Goal: Information Seeking & Learning: Learn about a topic

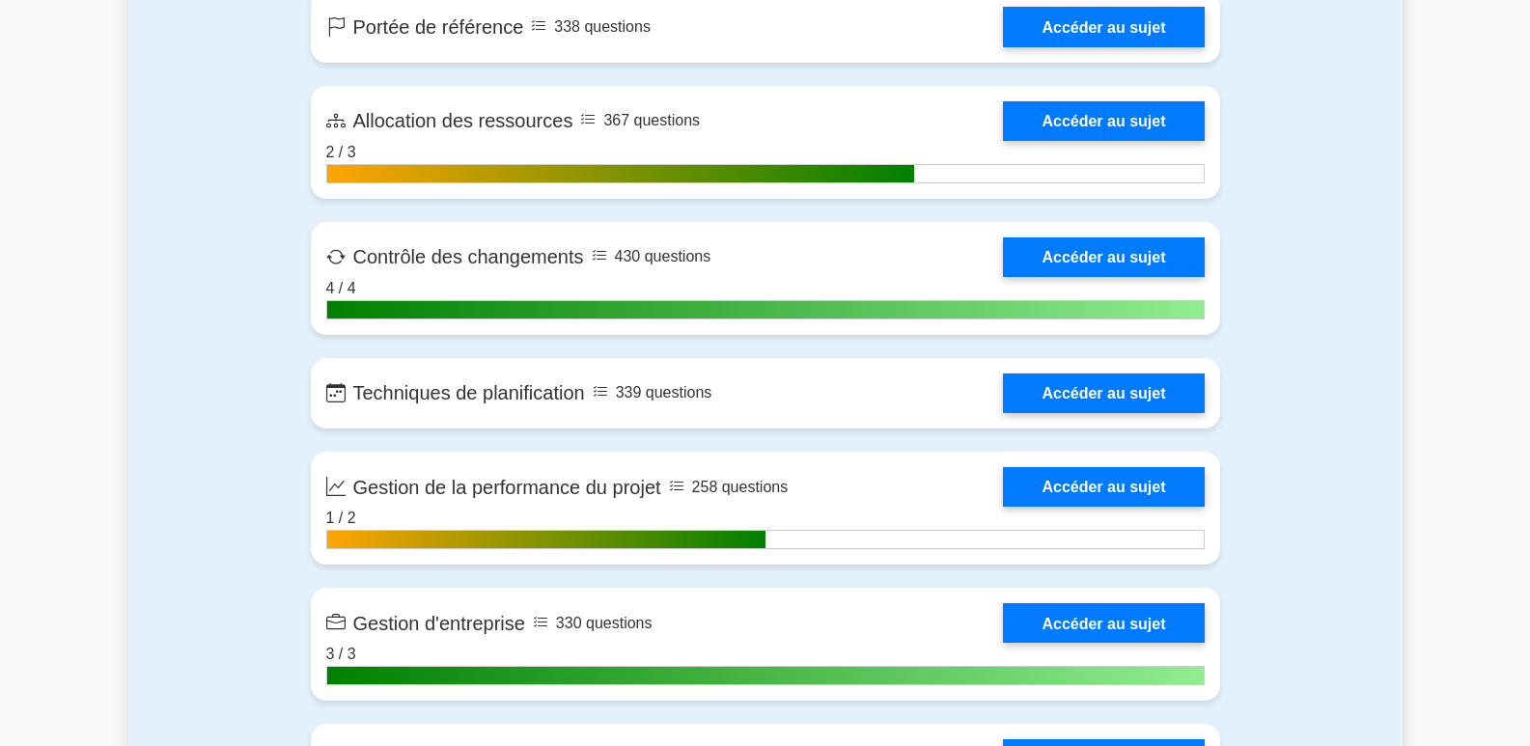
scroll to position [4261, 0]
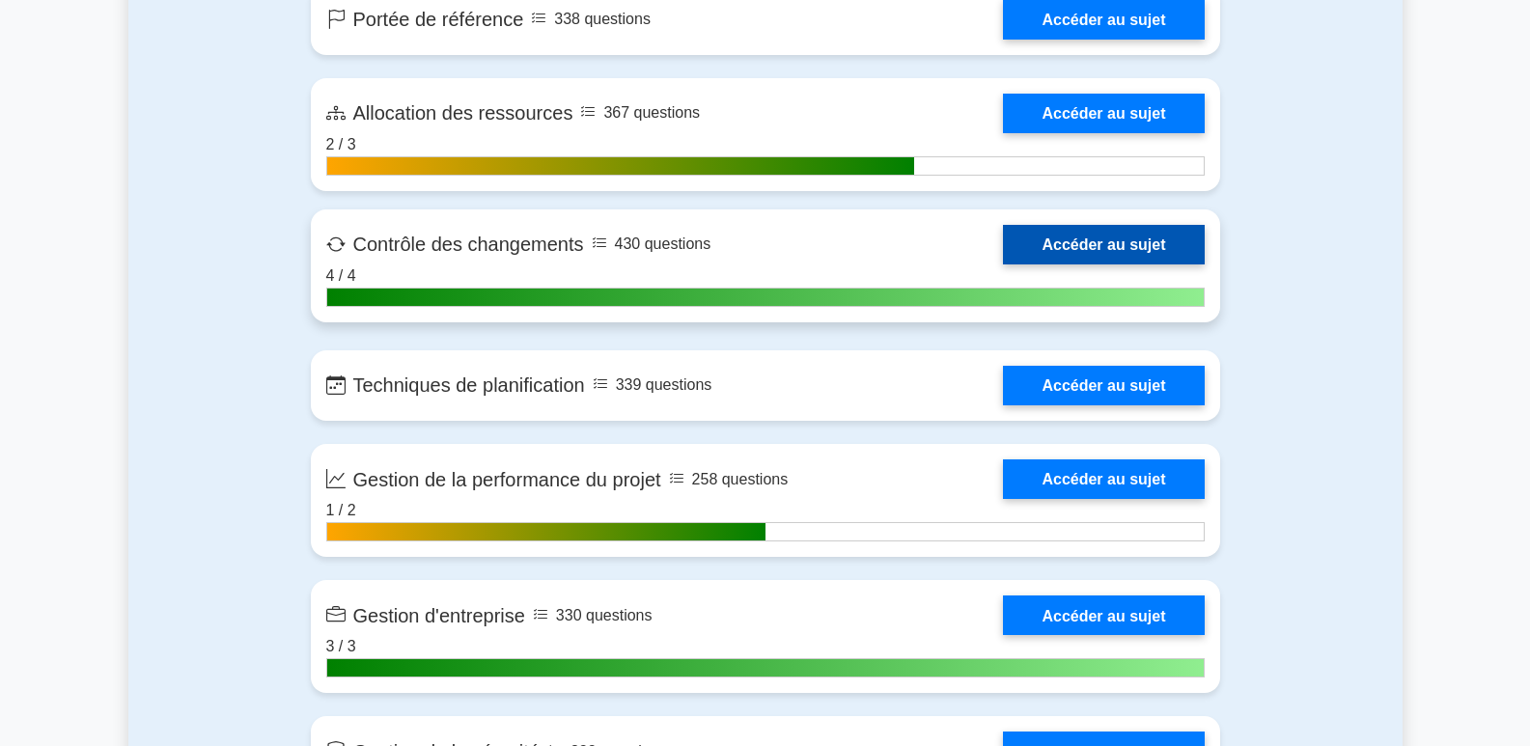
click at [1079, 253] on link "Accéder au sujet" at bounding box center [1103, 245] width 201 height 40
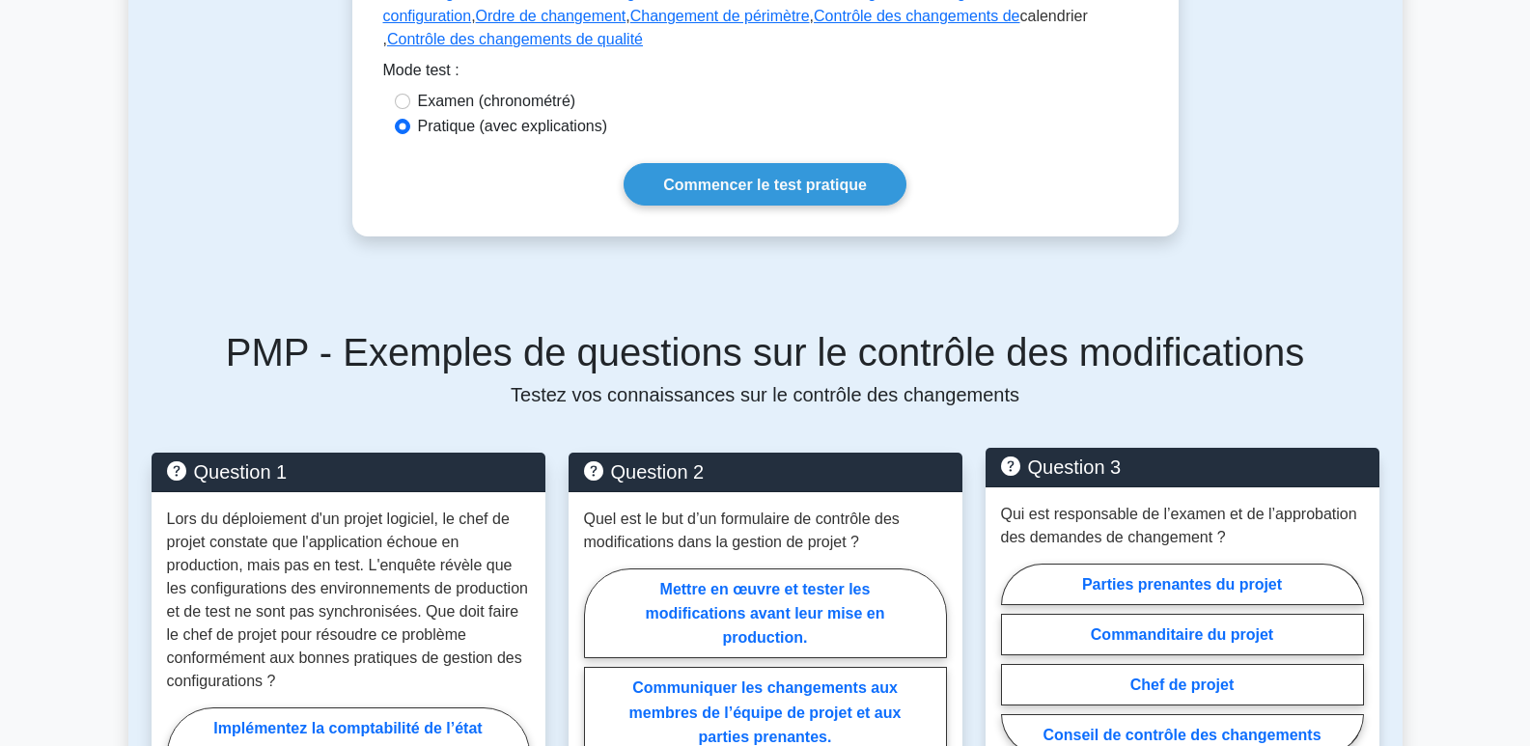
scroll to position [483, 0]
